Goal: Task Accomplishment & Management: Complete application form

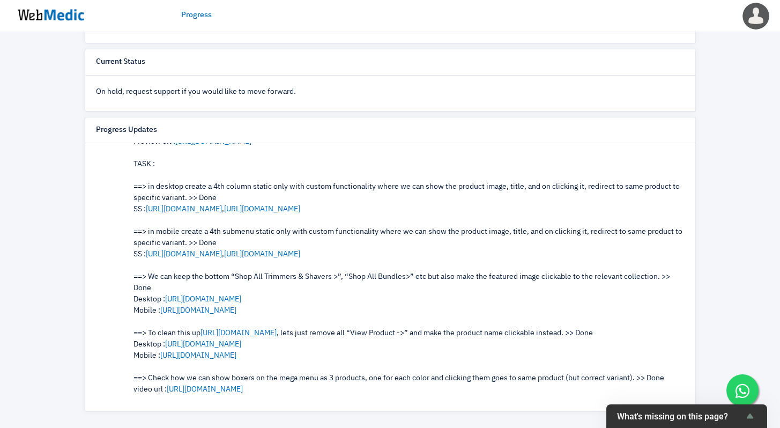
scroll to position [372, 0]
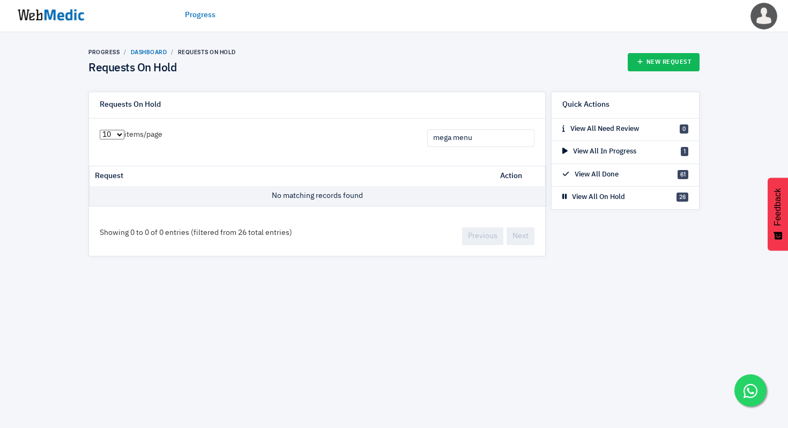
click at [142, 50] on link "Dashboard" at bounding box center [149, 52] width 36 height 6
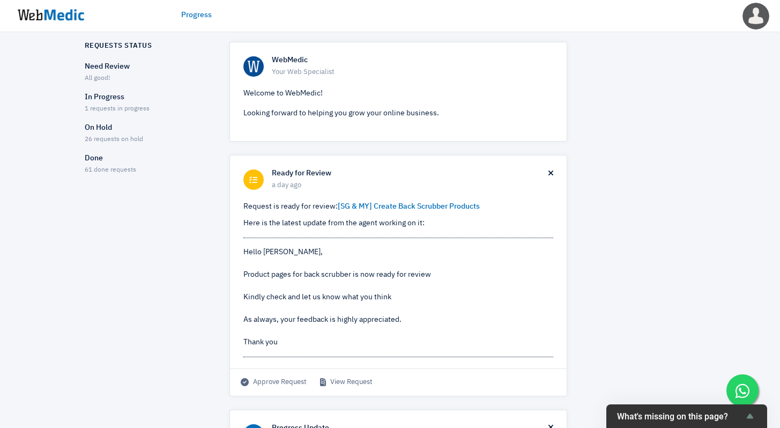
scroll to position [48, 0]
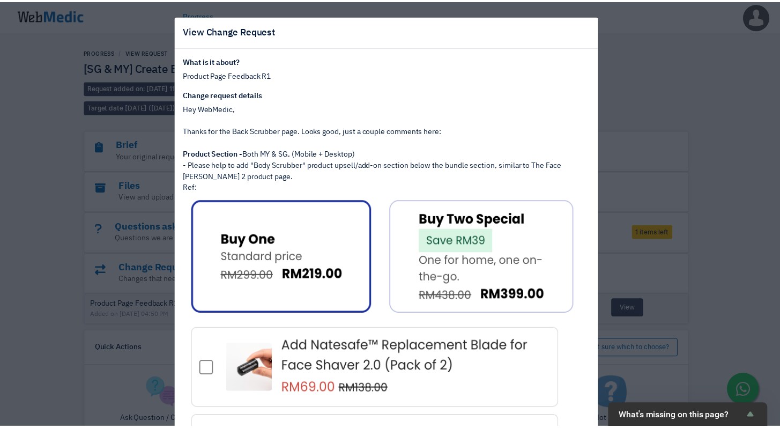
scroll to position [53, 0]
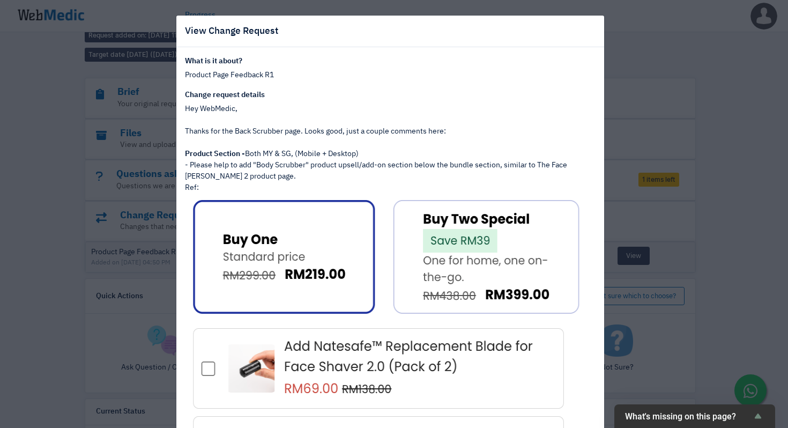
click at [697, 180] on div "View Change Request What is it about? Product Page Feedback R1 Change request d…" at bounding box center [394, 214] width 788 height 428
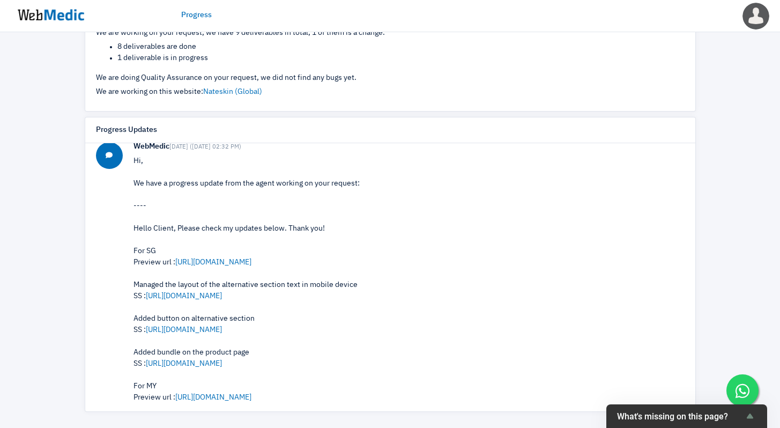
scroll to position [176, 0]
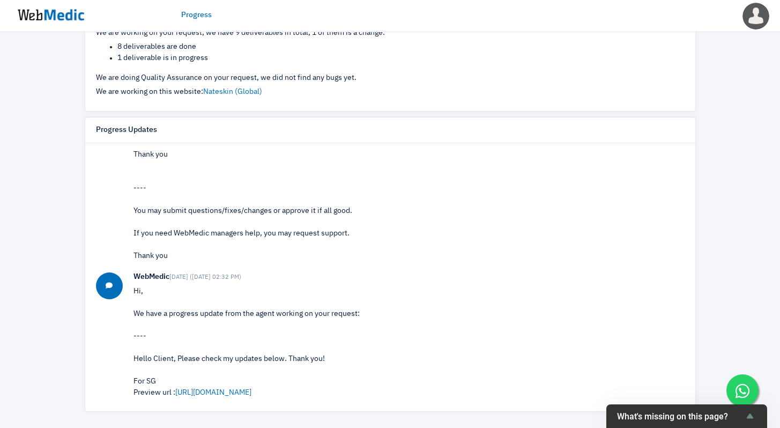
click at [396, 206] on p "Hi, This request is ready for review, we have an update from the agent working …" at bounding box center [408, 126] width 551 height 270
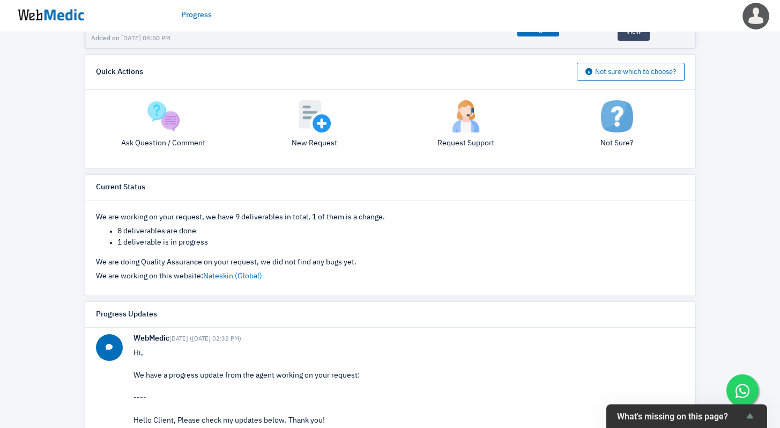
scroll to position [0, 0]
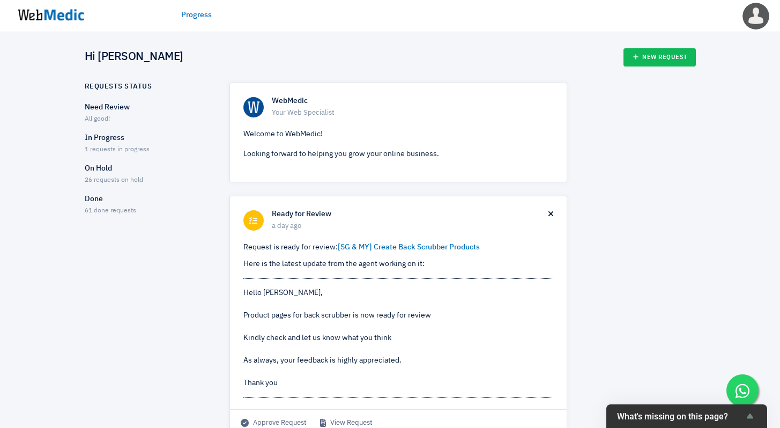
scroll to position [48, 0]
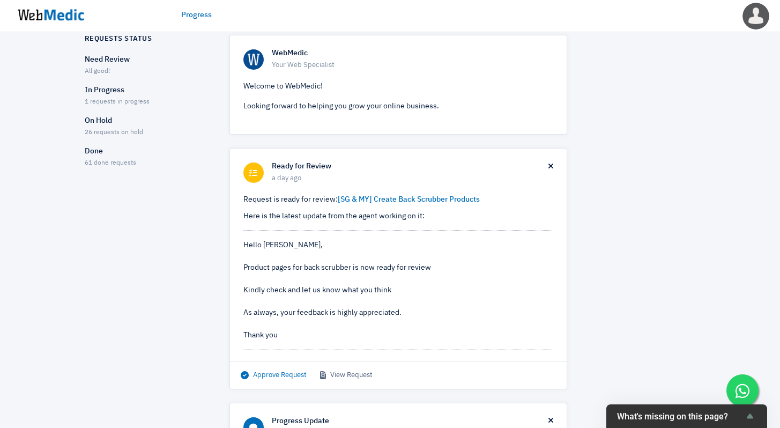
click at [293, 375] on span "Approve Request" at bounding box center [274, 375] width 66 height 11
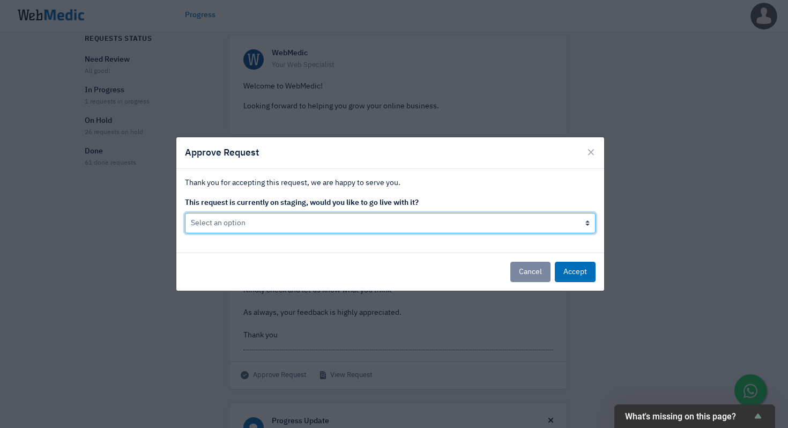
click at [323, 222] on select "Select an option Yes go live Accept request but don't go live yet" at bounding box center [390, 223] width 411 height 20
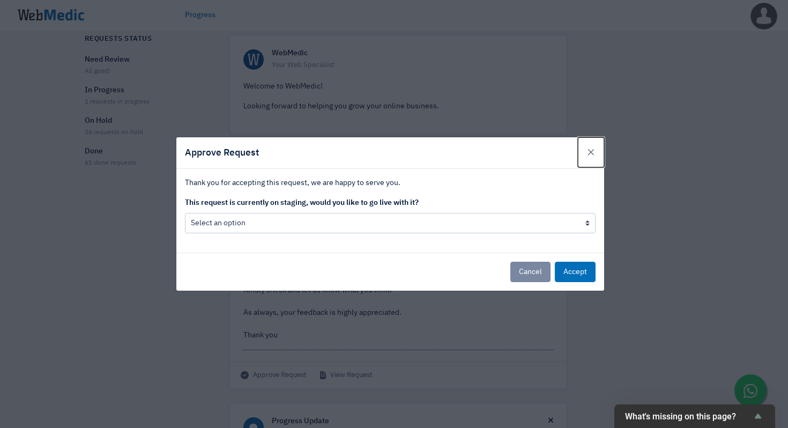
click at [594, 155] on span "×" at bounding box center [591, 152] width 9 height 15
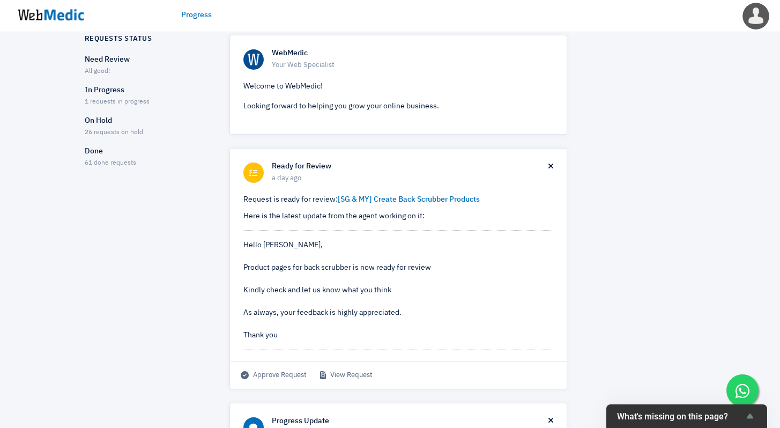
click at [98, 119] on p "On Hold" at bounding box center [148, 120] width 126 height 11
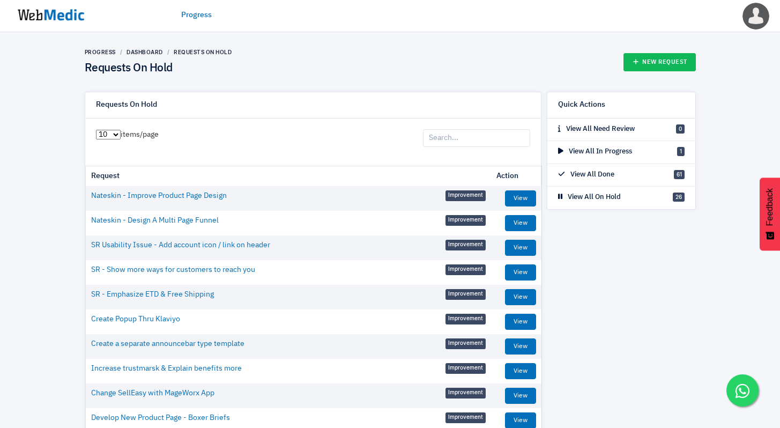
click at [201, 15] on link "Progress" at bounding box center [196, 15] width 31 height 11
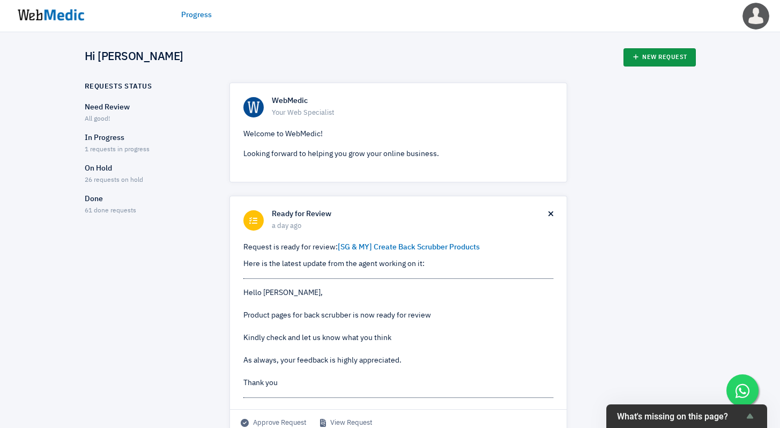
click at [634, 56] on icon at bounding box center [636, 57] width 8 height 8
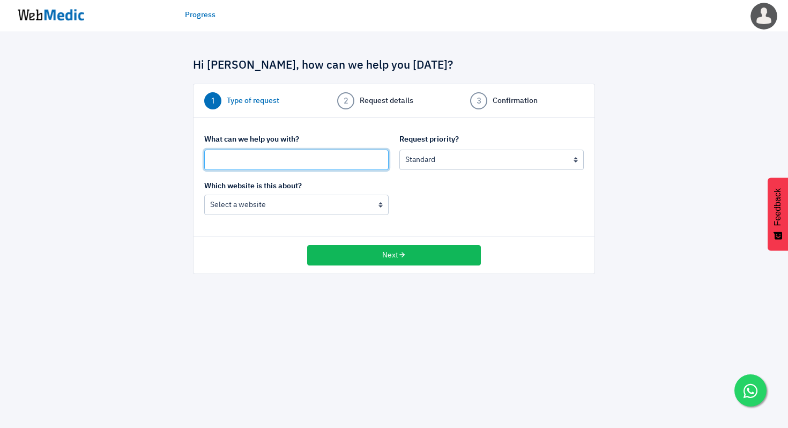
click at [309, 163] on input "text" at bounding box center [296, 160] width 184 height 20
type input "[Design Change] Shrink Nateskin Brand Bar"
click at [361, 158] on input "[Design Change] Shrink Nateskin Brand Bar" at bounding box center [296, 160] width 184 height 20
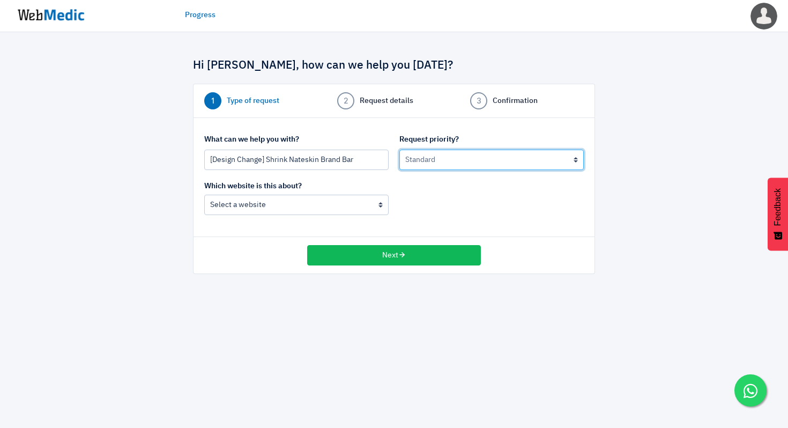
click at [537, 160] on select "Urgent: this is a mission critical issue High: this needs to be prioritized bef…" at bounding box center [491, 160] width 184 height 20
click at [399, 150] on select "Urgent: this is a mission critical issue High: this needs to be prioritized bef…" at bounding box center [491, 160] width 184 height 20
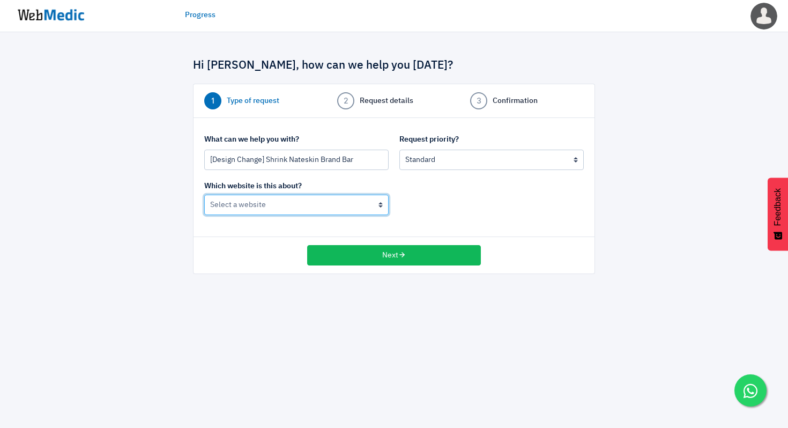
click at [345, 210] on select "Nateskin (MY) Nateskin (Global)" at bounding box center [296, 205] width 184 height 20
select select "185"
click at [204, 195] on select "Nateskin (MY) Nateskin (Global)" at bounding box center [296, 205] width 184 height 20
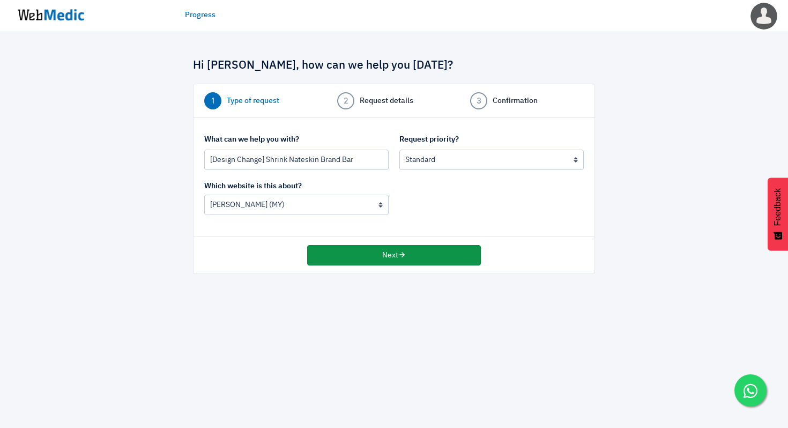
click at [364, 249] on button "Next" at bounding box center [394, 255] width 174 height 20
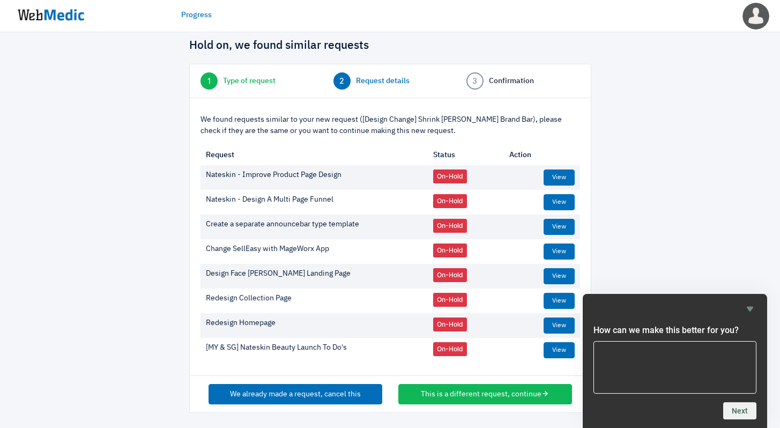
scroll to position [21, 0]
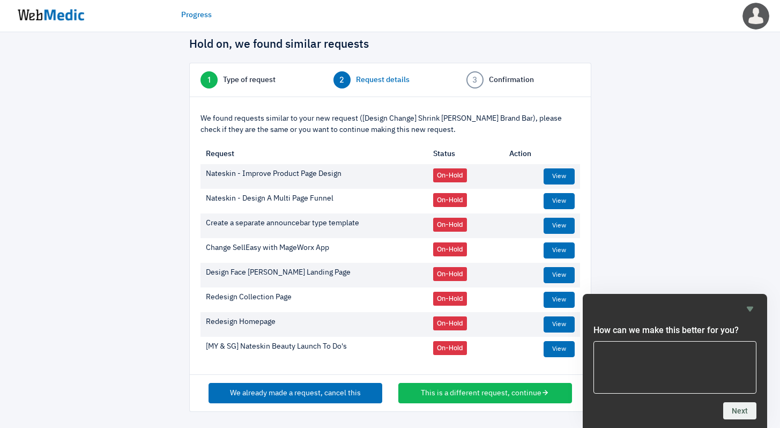
click at [257, 85] on span "Type of request" at bounding box center [249, 80] width 53 height 11
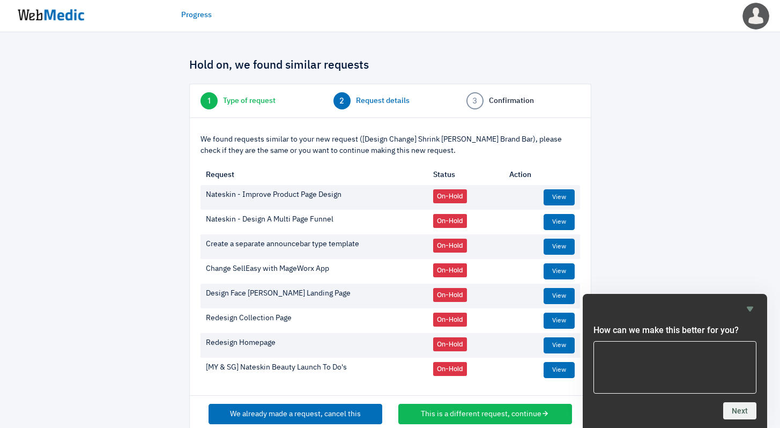
scroll to position [21, 0]
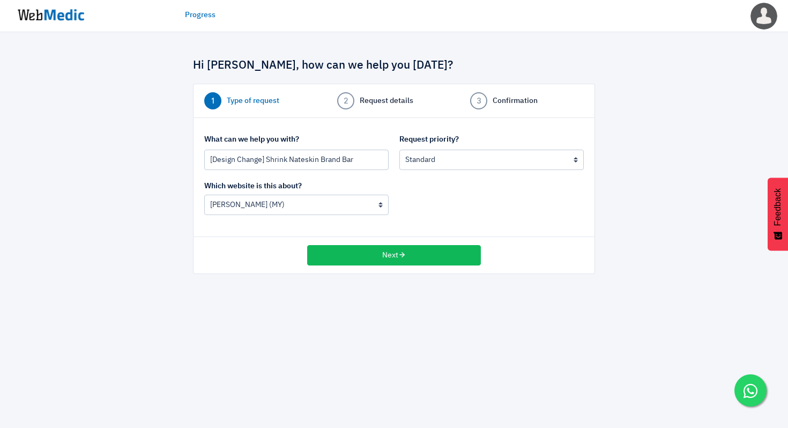
select select "185"
click at [284, 210] on select "Nateskin (MY) Nateskin (Global)" at bounding box center [296, 205] width 184 height 20
click at [204, 195] on select "Nateskin (MY) Nateskin (Global)" at bounding box center [296, 205] width 184 height 20
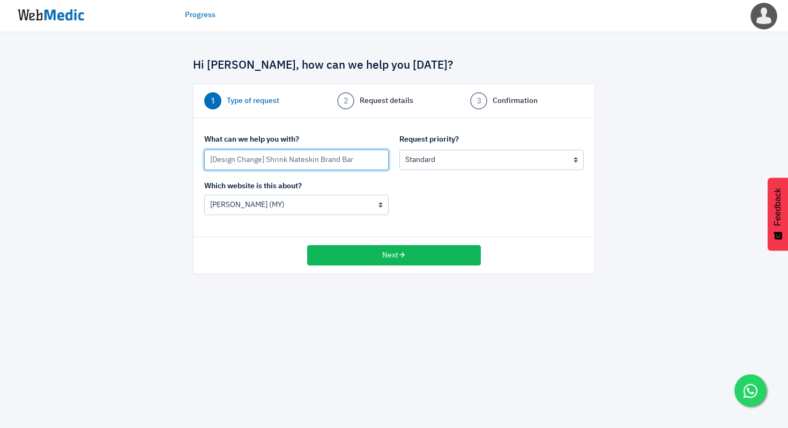
click at [268, 161] on input "[Design Change] Shrink Nateskin Brand Bar" at bounding box center [296, 160] width 184 height 20
type input "[Design Change] (Shrink Nateskin Brand Bar"
select select
type input "[Design Change] (MY/SG) Shrink Nateskin Brand Bar"
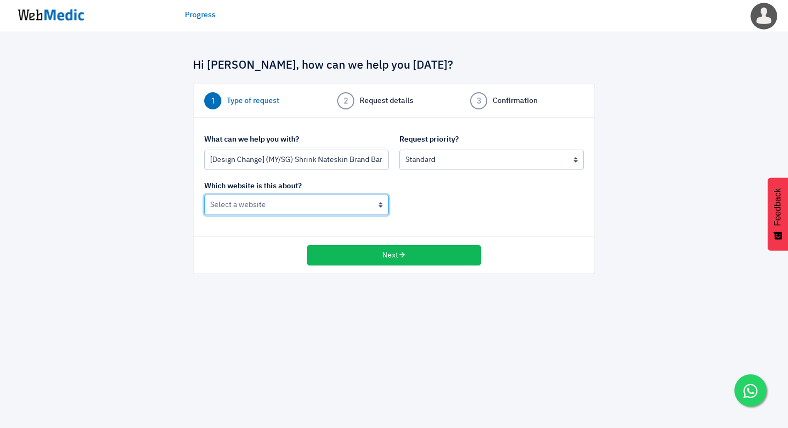
click at [354, 211] on select "Nateskin (MY) Nateskin (Global)" at bounding box center [296, 205] width 184 height 20
select select "185"
click at [204, 195] on select "Nateskin (MY) Nateskin (Global)" at bounding box center [296, 205] width 184 height 20
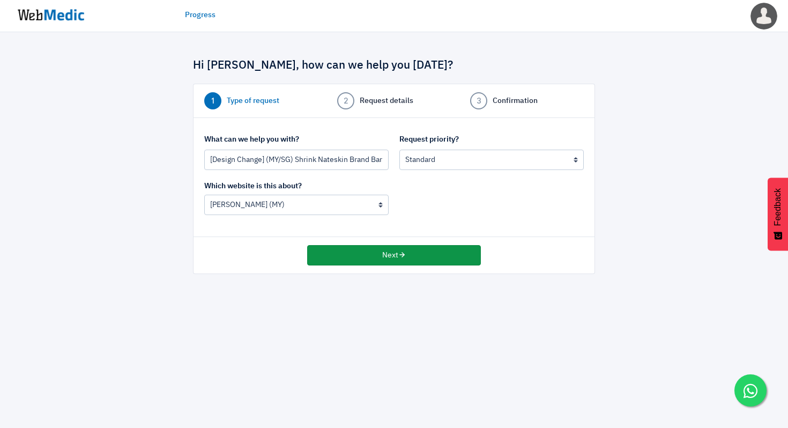
click at [374, 253] on button "Next" at bounding box center [394, 255] width 174 height 20
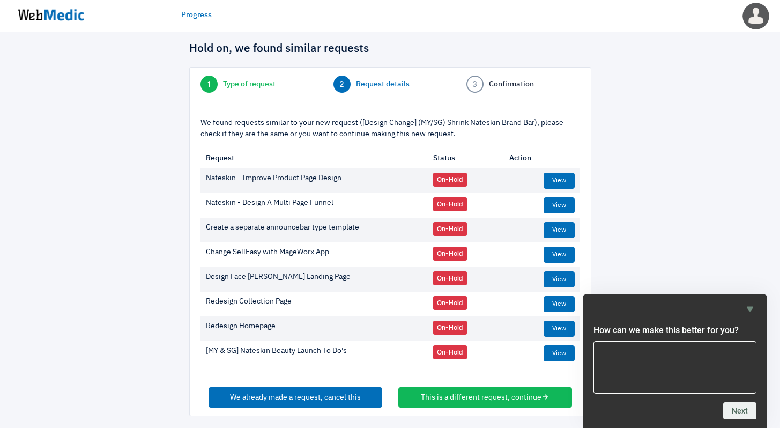
scroll to position [21, 0]
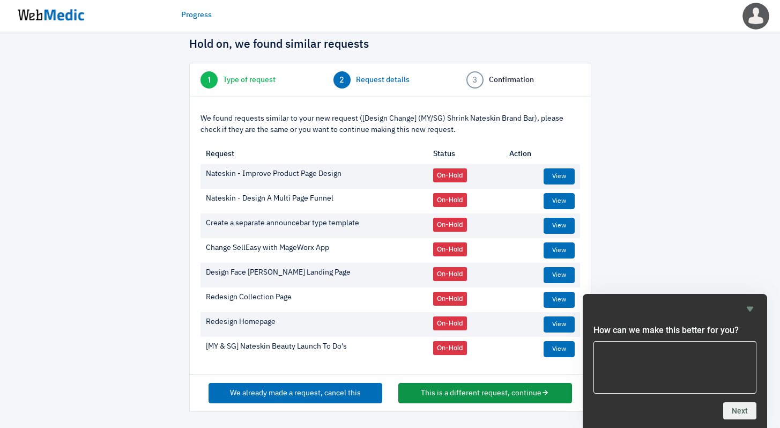
click at [439, 388] on button "This is a different request, continue" at bounding box center [485, 393] width 174 height 20
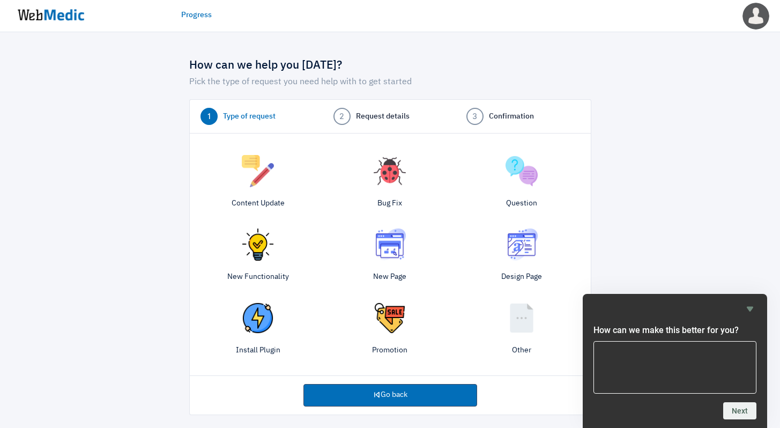
click at [518, 259] on img at bounding box center [522, 244] width 32 height 32
click at [523, 313] on img at bounding box center [522, 318] width 32 height 32
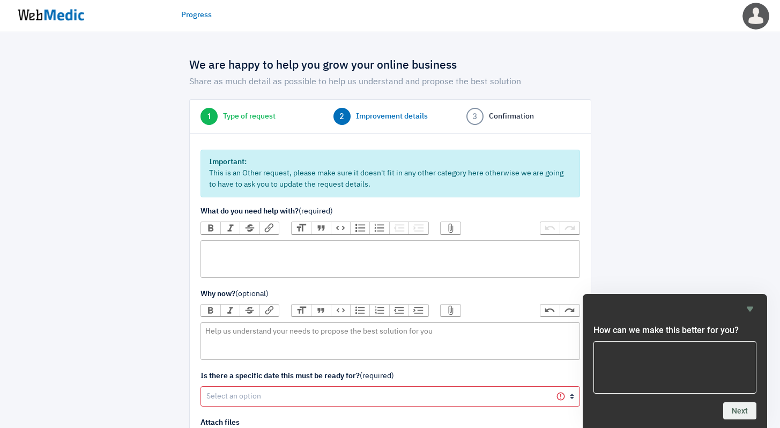
click at [385, 254] on trix-editor at bounding box center [391, 259] width 380 height 38
type trix-editor "<div>On website, the Nate</div>"
paste trix-editor "[PERSON_NAME]/ [PERSON_NAME] beauty"
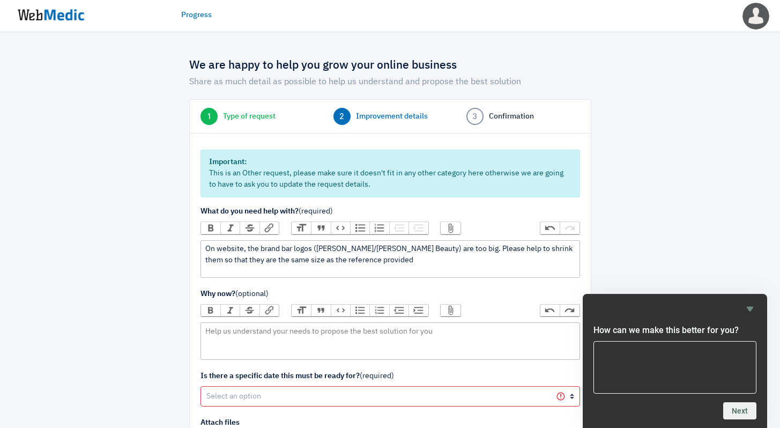
type trix-editor "<div>On website, the brand bar logos (Nateskin/Nateskin Beauty) are too big. Pl…"
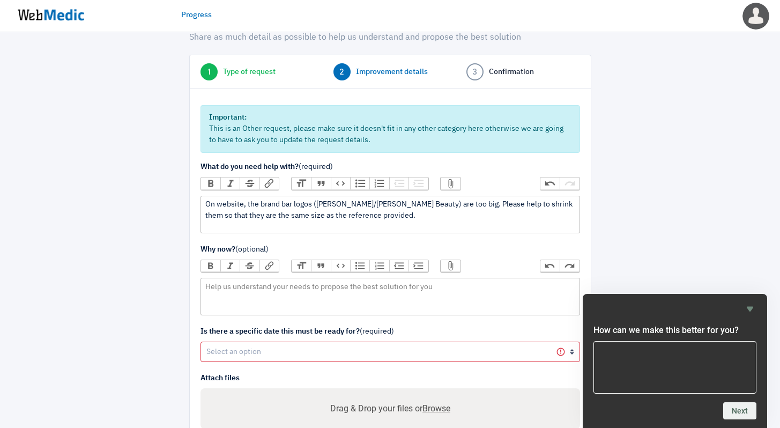
scroll to position [49, 0]
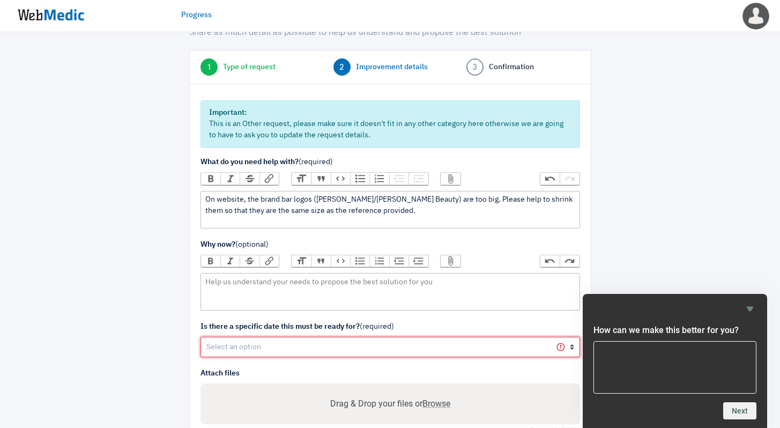
click at [350, 353] on select "Yes No" at bounding box center [391, 347] width 380 height 20
select select "0"
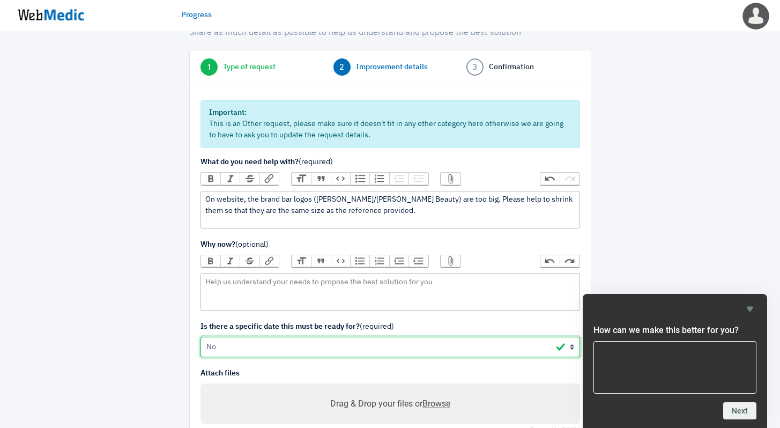
click at [201, 337] on select "Yes No" at bounding box center [391, 347] width 380 height 20
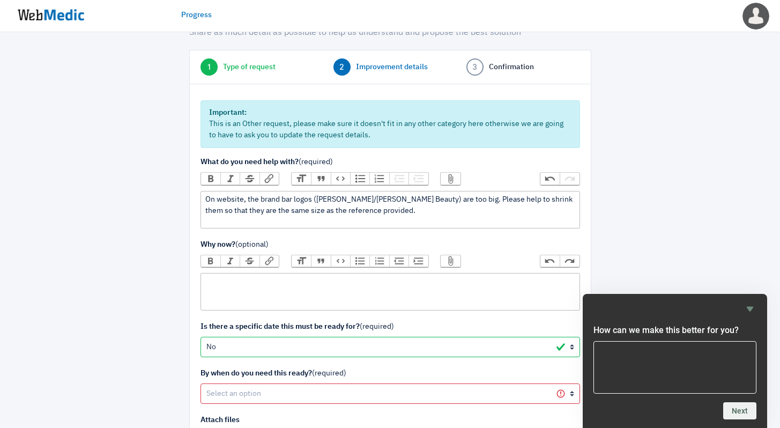
click at [383, 290] on trix-editor at bounding box center [391, 292] width 380 height 38
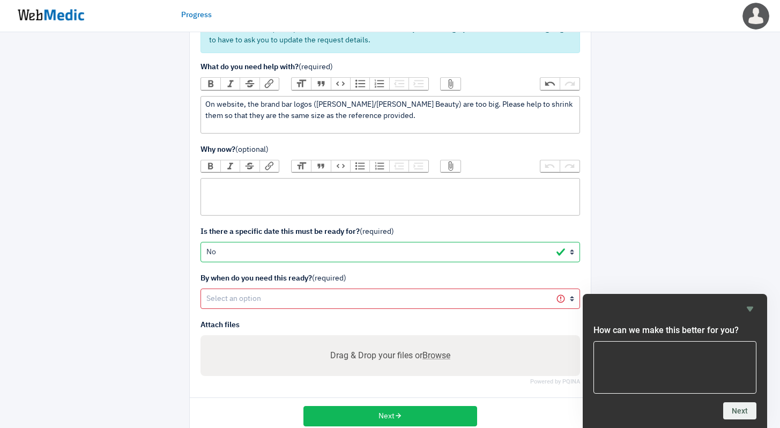
scroll to position [167, 0]
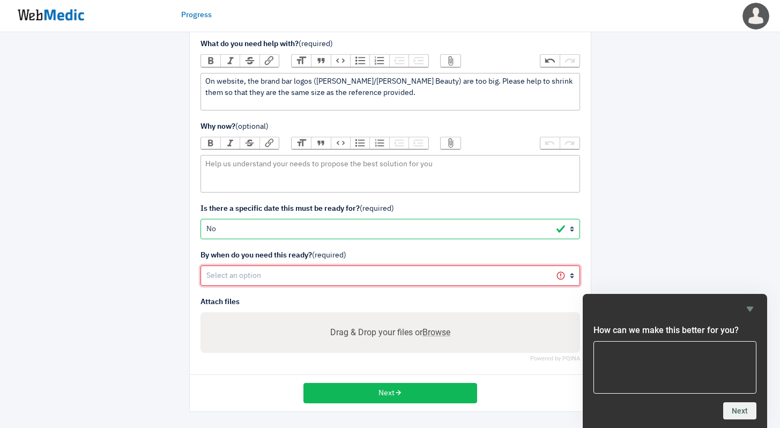
click at [391, 278] on select "In the next month In the next few months In the next 6 months In the next 12 mo…" at bounding box center [391, 275] width 380 height 20
select select "1"
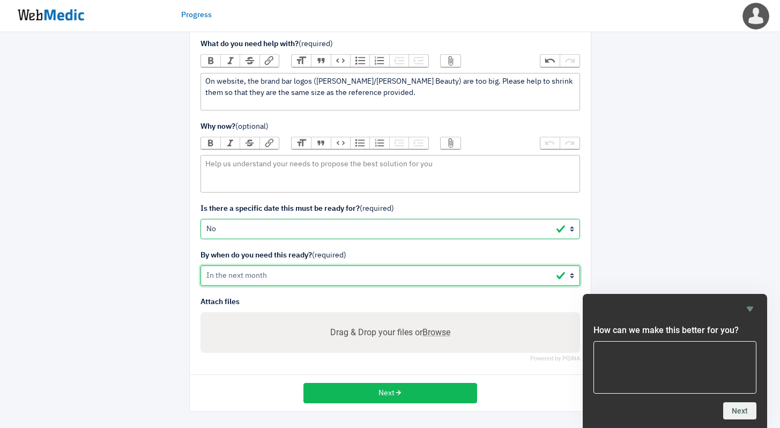
click at [201, 265] on select "In the next month In the next few months In the next 6 months In the next 12 mo…" at bounding box center [391, 275] width 380 height 20
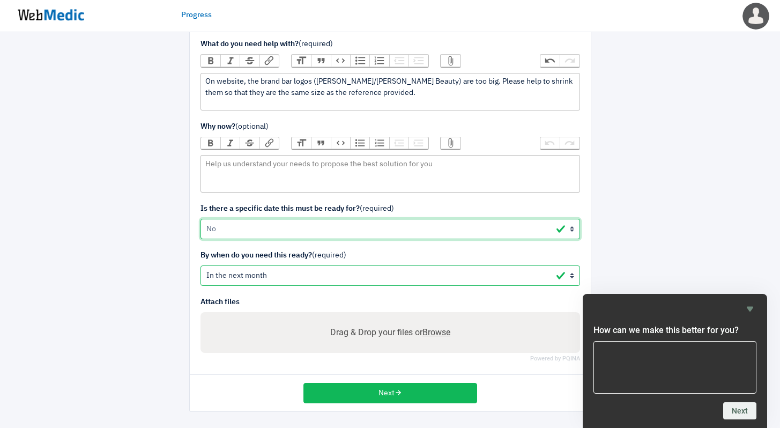
click at [422, 231] on select "Yes No" at bounding box center [391, 229] width 380 height 20
click at [440, 335] on span "Browse" at bounding box center [436, 332] width 28 height 10
click at [440, 335] on input "Drag & Drop your files or Browse" at bounding box center [390, 333] width 362 height 13
type input "C:\fakepath\IMG_9206.png"
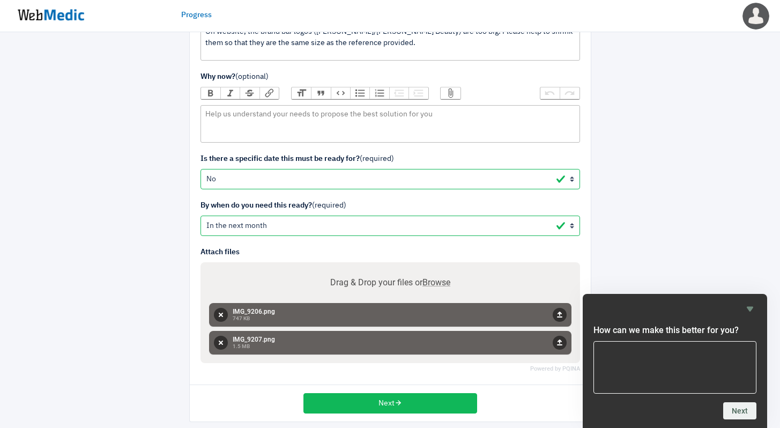
scroll to position [227, 0]
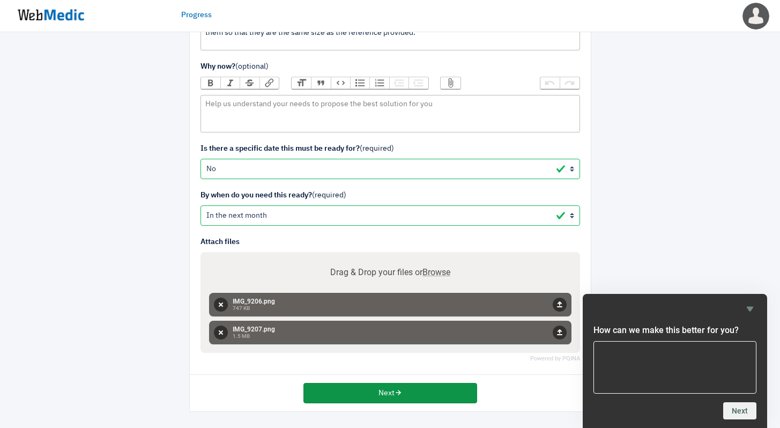
click at [437, 396] on button "Next" at bounding box center [390, 393] width 174 height 20
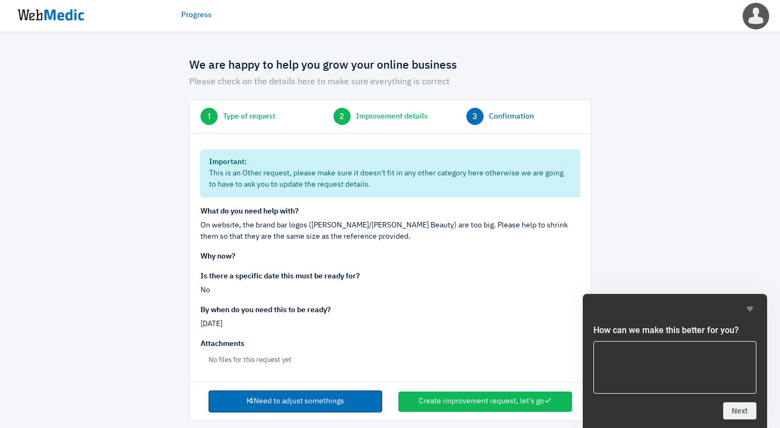
click at [350, 404] on link "Need to adjust somethings" at bounding box center [296, 401] width 174 height 23
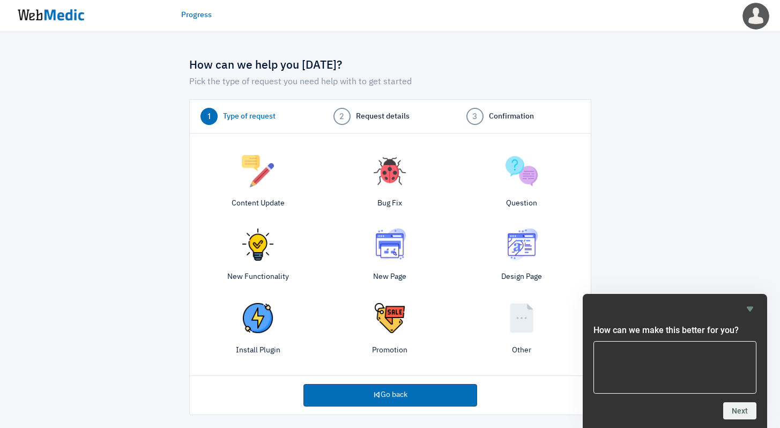
scroll to position [3, 0]
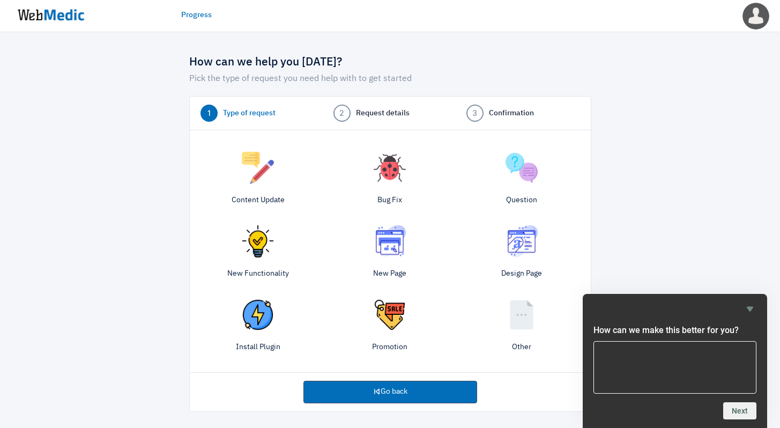
click at [532, 324] on img at bounding box center [522, 315] width 32 height 32
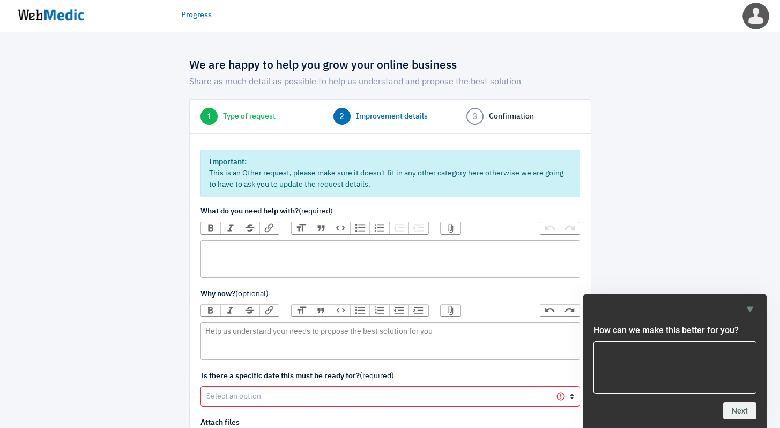
click at [480, 249] on trix-editor at bounding box center [391, 259] width 380 height 38
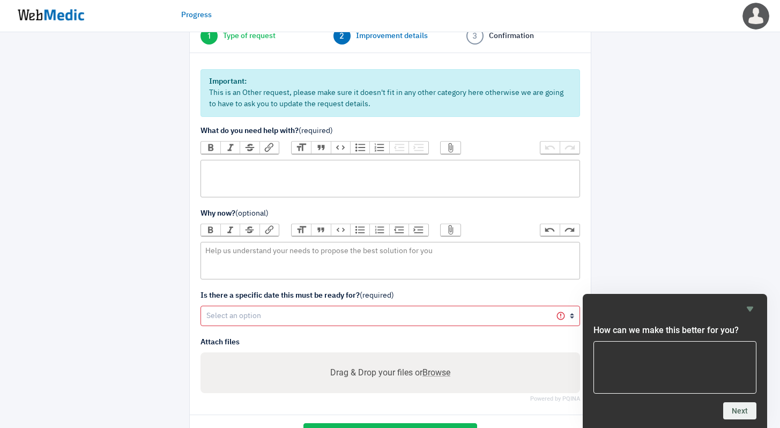
scroll to position [77, 0]
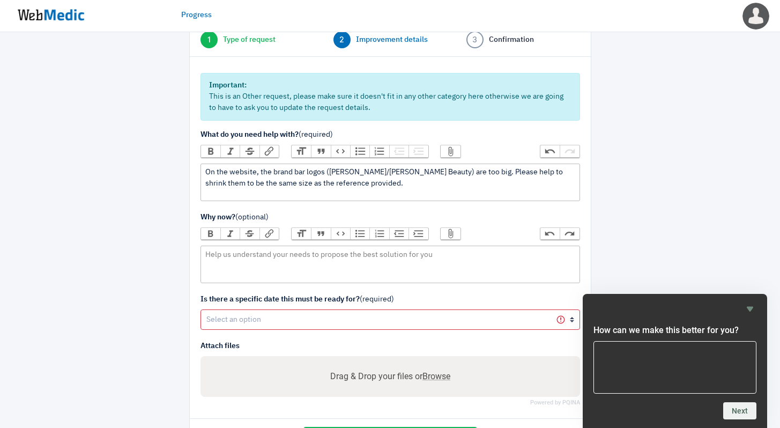
type trix-editor "<div>On the website, the brand bar logos ([PERSON_NAME]/[PERSON_NAME] Beauty) a…"
click at [491, 326] on select "Yes No" at bounding box center [391, 319] width 380 height 20
select select "0"
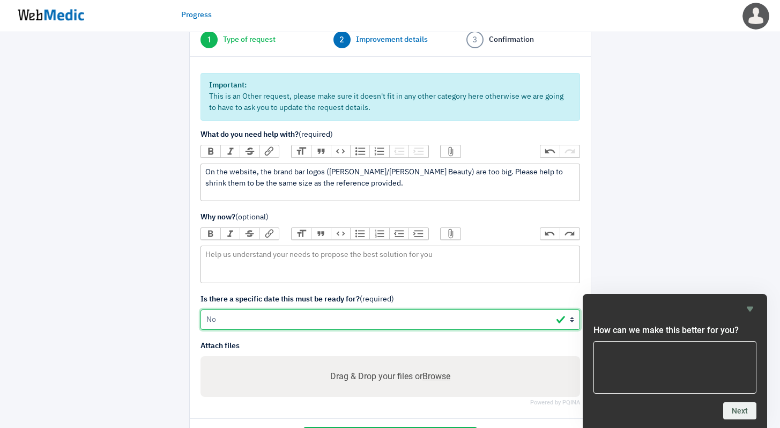
click at [201, 309] on select "Yes No" at bounding box center [391, 319] width 380 height 20
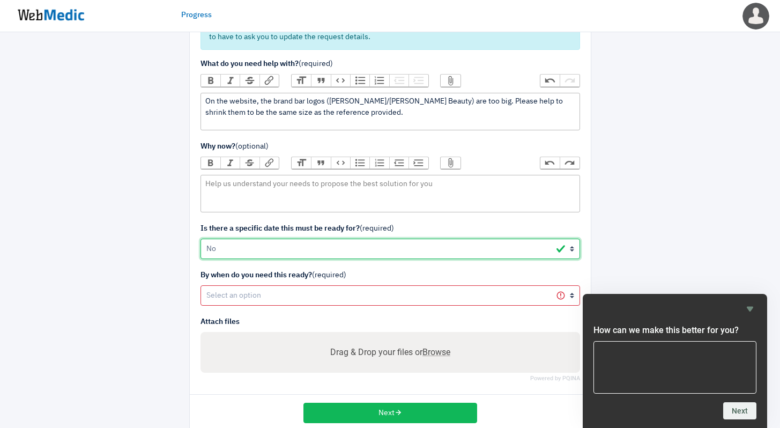
scroll to position [167, 0]
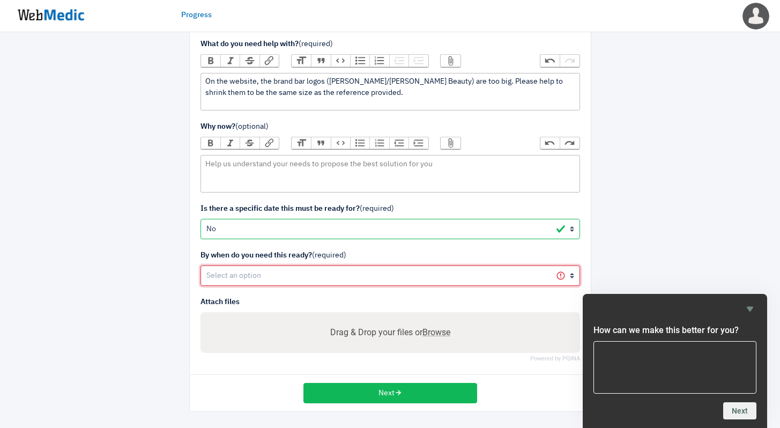
click at [489, 276] on select "In the next month In the next few months In the next 6 months In the next 12 mo…" at bounding box center [391, 275] width 380 height 20
select select "1"
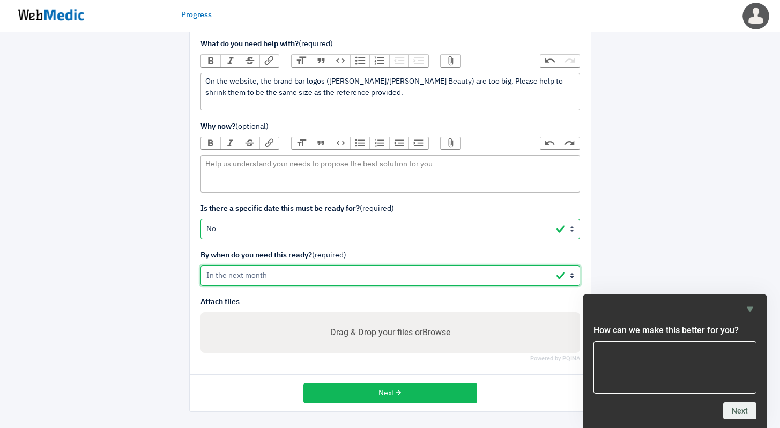
click at [201, 265] on select "In the next month In the next few months In the next 6 months In the next 12 mo…" at bounding box center [391, 275] width 380 height 20
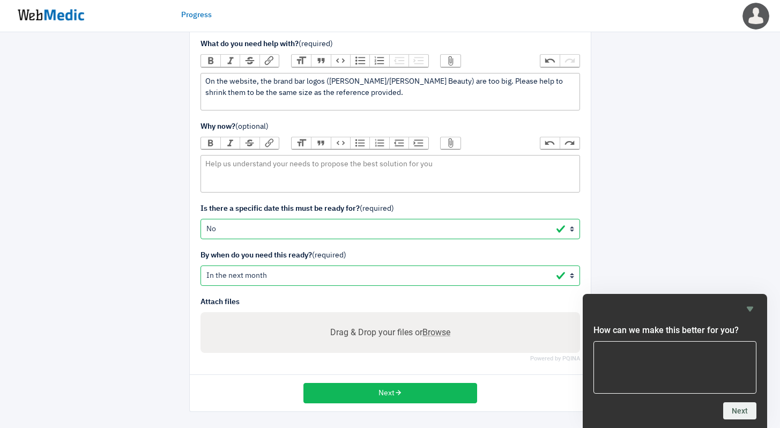
click at [434, 333] on span "Browse" at bounding box center [436, 332] width 28 height 10
click at [434, 333] on input "Drag & Drop your files or Browse" at bounding box center [390, 333] width 362 height 13
type input "C:\fakepath\IMG_9206.png"
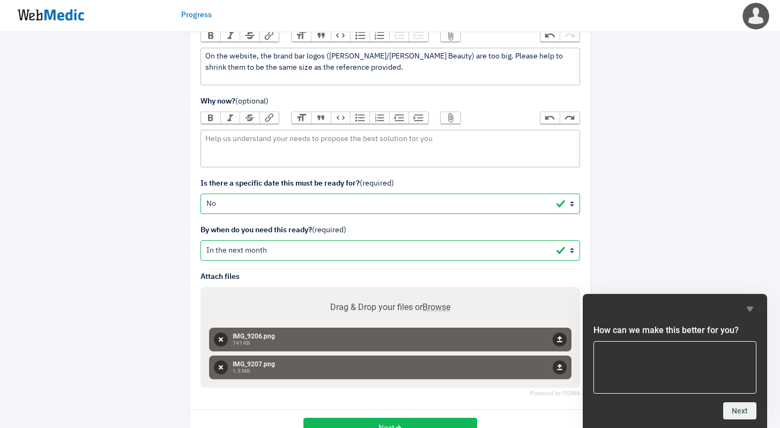
scroll to position [227, 0]
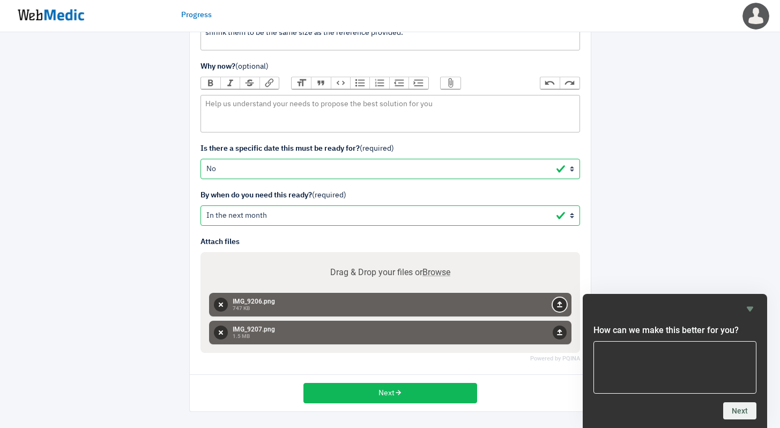
click at [560, 306] on button "Upload" at bounding box center [560, 305] width 14 height 14
click at [560, 338] on button "Upload" at bounding box center [560, 332] width 14 height 14
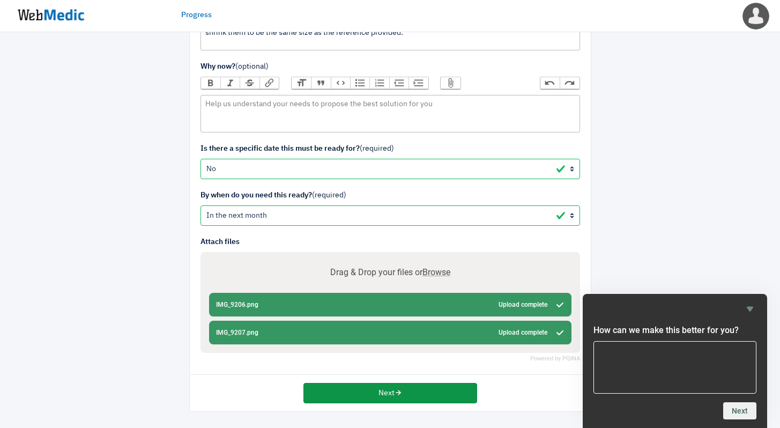
click at [434, 390] on button "Next" at bounding box center [390, 393] width 174 height 20
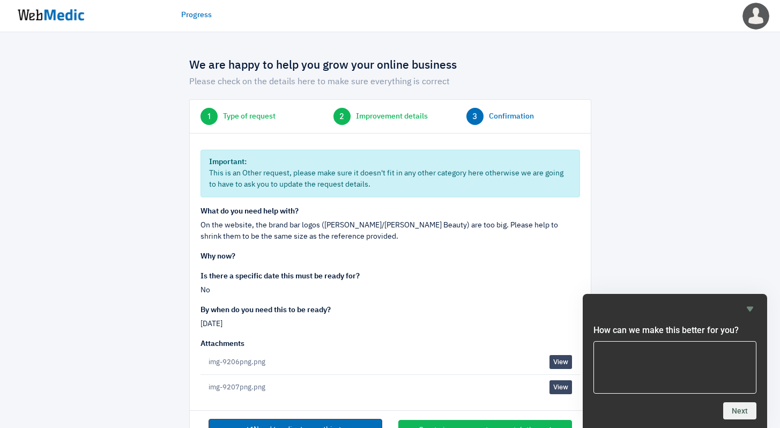
scroll to position [38, 0]
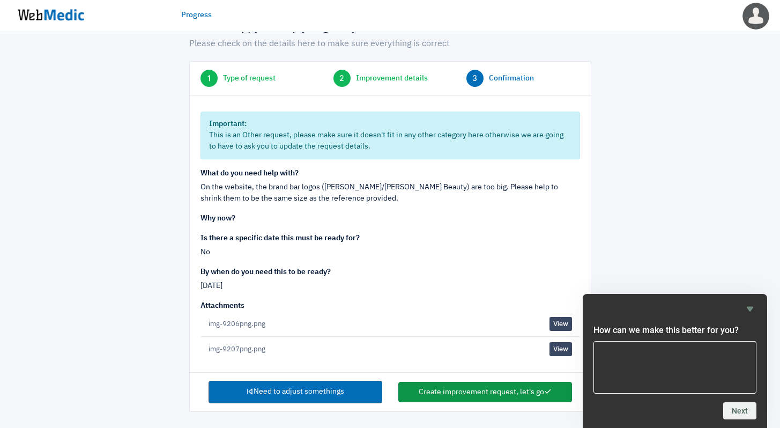
click at [464, 397] on button "Create improvement request, let's go" at bounding box center [485, 392] width 174 height 20
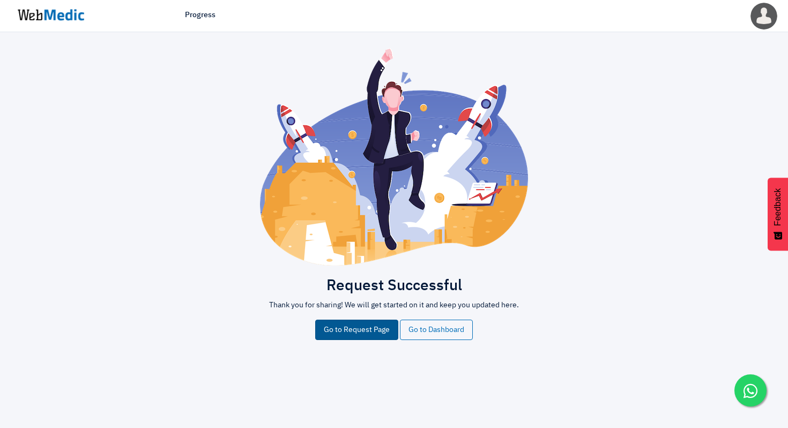
click at [379, 325] on link "Go to Request Page" at bounding box center [356, 330] width 83 height 20
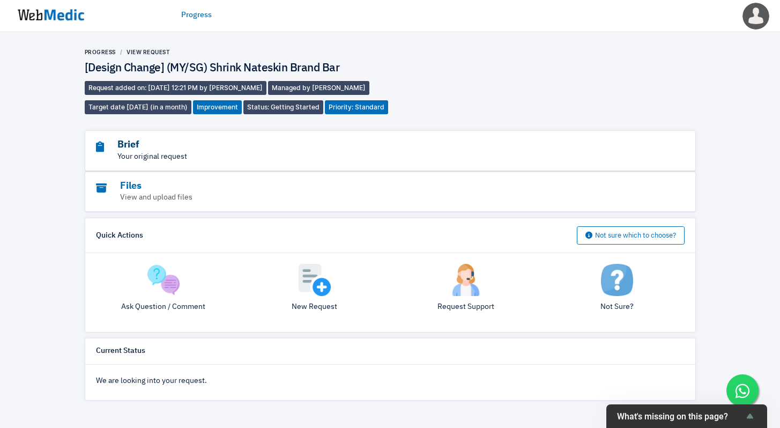
scroll to position [8, 0]
click at [561, 235] on div "Quick Actions Not sure which to choose?" at bounding box center [390, 235] width 610 height 35
click at [598, 18] on ul "Progress" at bounding box center [390, 14] width 418 height 33
